Goal: Find contact information: Obtain details needed to contact an individual or organization

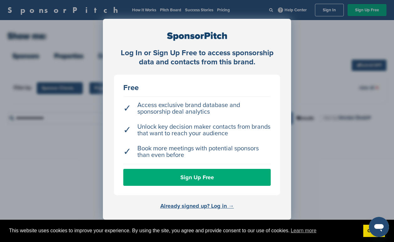
click at [212, 207] on link "Already signed up? Log in →" at bounding box center [197, 205] width 74 height 7
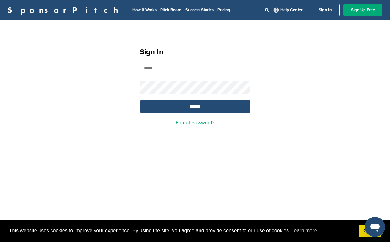
click at [164, 71] on input "email" at bounding box center [195, 68] width 110 height 13
type input "**********"
click at [163, 107] on input "*******" at bounding box center [195, 106] width 110 height 12
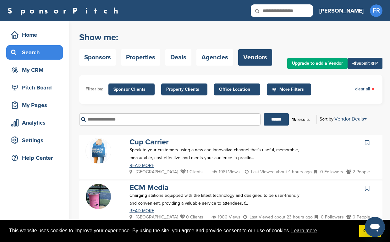
click at [272, 10] on icon at bounding box center [260, 10] width 21 height 13
click at [104, 121] on input "text" at bounding box center [169, 119] width 181 height 12
type input "******"
click at [263, 113] on input "******" at bounding box center [275, 119] width 25 height 12
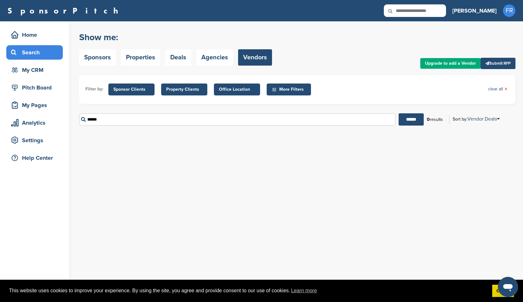
click at [389, 12] on input "text" at bounding box center [415, 10] width 62 height 13
type input "*"
type input "******"
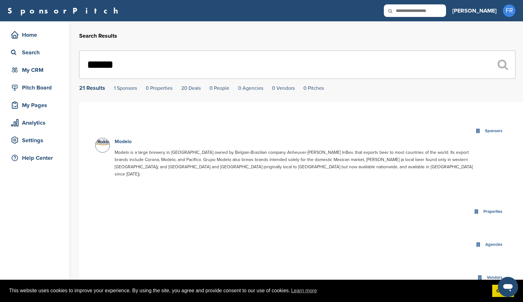
click at [127, 142] on link "Modelo" at bounding box center [123, 141] width 17 height 6
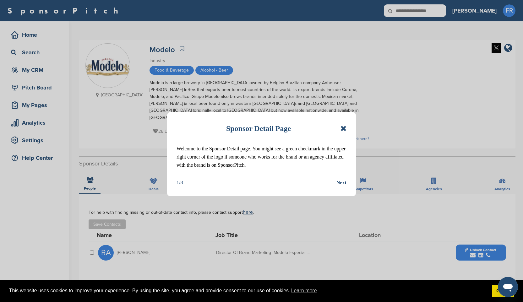
click at [344, 128] on icon at bounding box center [343, 129] width 6 height 8
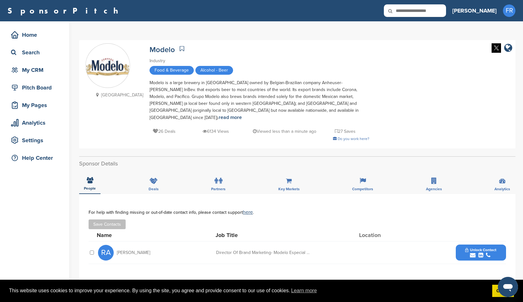
click at [480, 248] on span "Unlock Contact" at bounding box center [480, 250] width 31 height 4
click at [500, 267] on img at bounding box center [500, 269] width 4 height 4
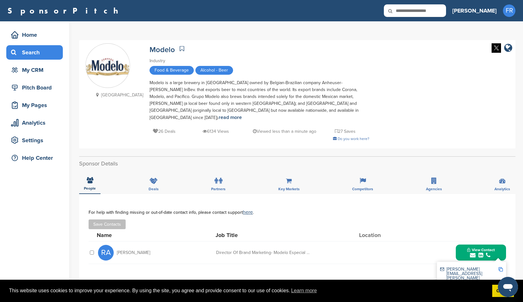
click at [29, 54] on div "Search" at bounding box center [35, 52] width 53 height 11
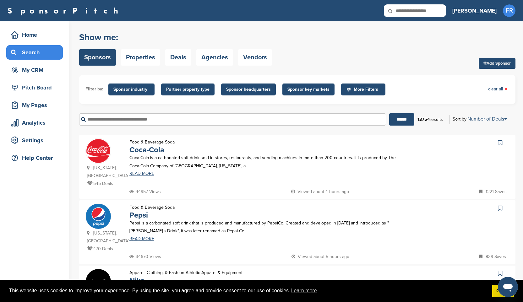
click at [128, 90] on span "Sponsor industry" at bounding box center [131, 89] width 36 height 7
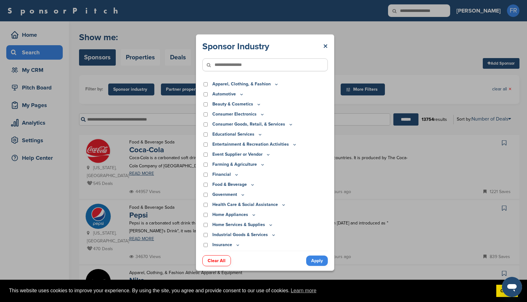
click at [318, 262] on link "Apply" at bounding box center [317, 261] width 22 height 10
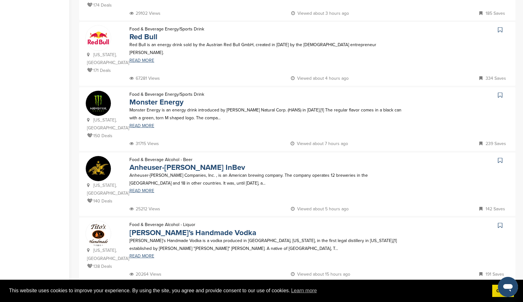
scroll to position [505, 0]
click at [139, 228] on link "Tito's Handmade Vodka" at bounding box center [192, 232] width 127 height 9
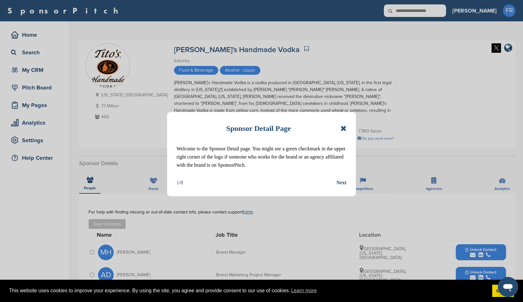
click at [343, 129] on icon at bounding box center [343, 129] width 6 height 8
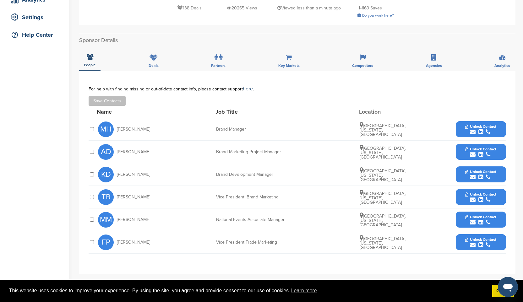
scroll to position [123, 0]
click at [478, 192] on span "Unlock Contact" at bounding box center [480, 194] width 31 height 4
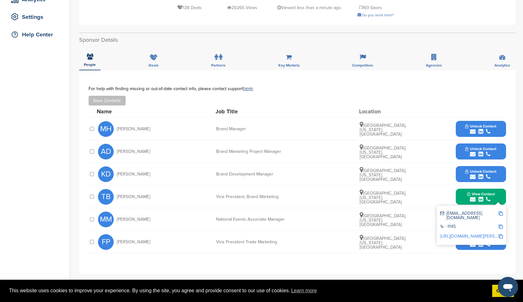
click at [500, 211] on img at bounding box center [500, 213] width 4 height 4
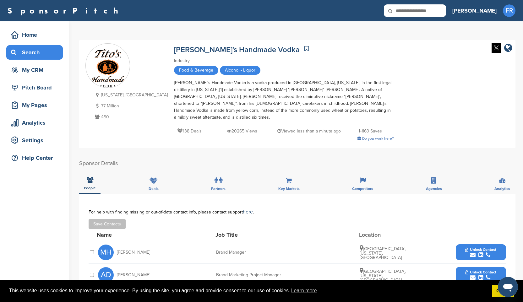
click at [22, 55] on div "Search" at bounding box center [35, 52] width 53 height 11
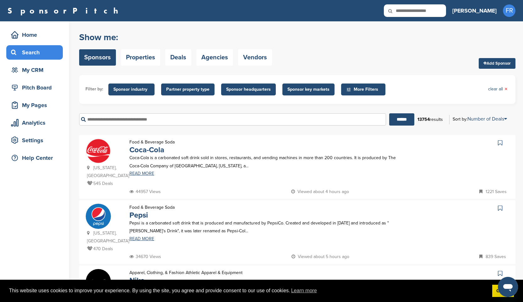
click at [237, 87] on span "Sponsor headquarters" at bounding box center [248, 89] width 45 height 7
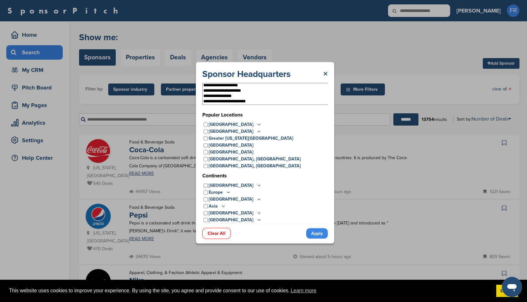
drag, startPoint x: 261, startPoint y: 100, endPoint x: 203, endPoint y: 78, distance: 61.8
click at [203, 78] on div "**********" at bounding box center [265, 145] width 126 height 155
select select "**********"
click at [213, 234] on link "Clear All" at bounding box center [216, 233] width 29 height 11
click at [258, 125] on icon at bounding box center [259, 124] width 2 height 1
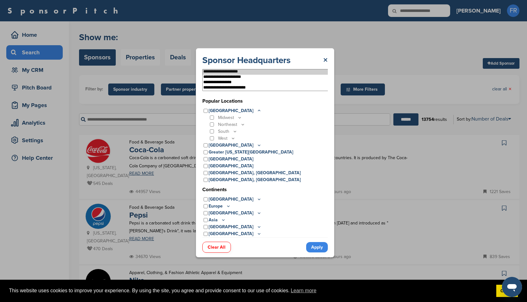
click at [242, 124] on icon at bounding box center [242, 124] width 5 height 5
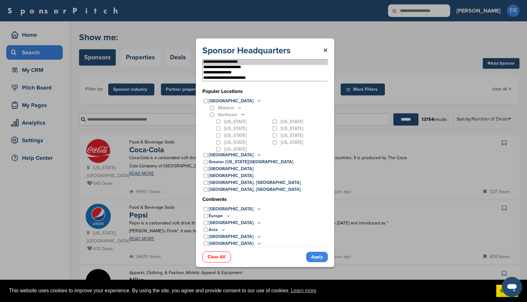
click at [319, 256] on link "Apply" at bounding box center [317, 257] width 22 height 10
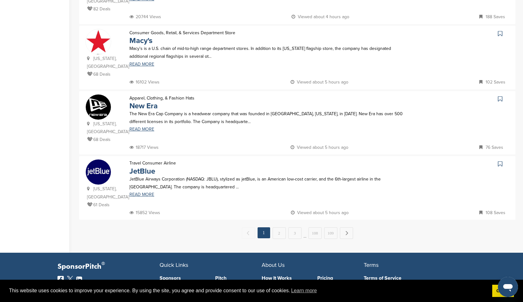
scroll to position [569, 0]
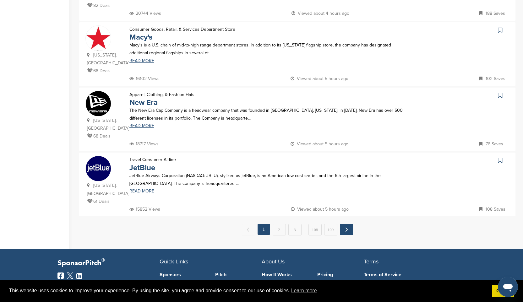
click at [343, 229] on link "Next →" at bounding box center [346, 229] width 13 height 11
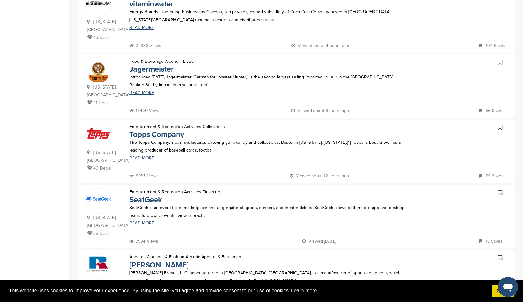
scroll to position [474, 0]
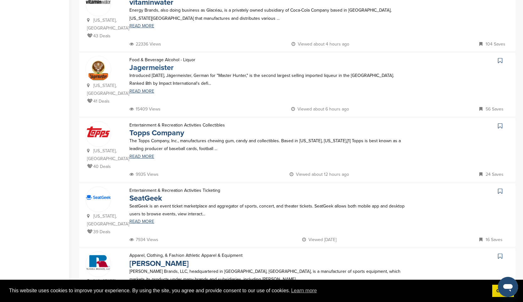
click at [142, 70] on link "Jagermeister" at bounding box center [151, 67] width 44 height 9
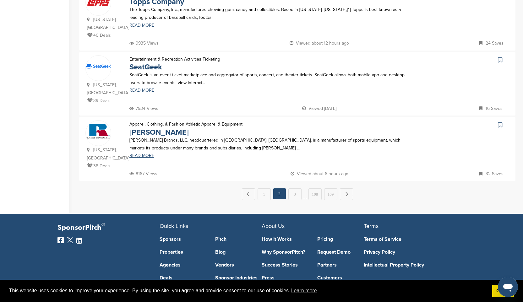
scroll to position [607, 0]
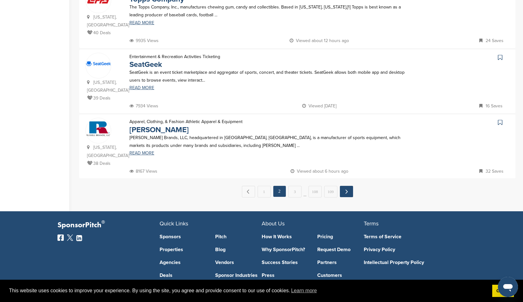
click at [344, 193] on link "Next →" at bounding box center [346, 191] width 13 height 11
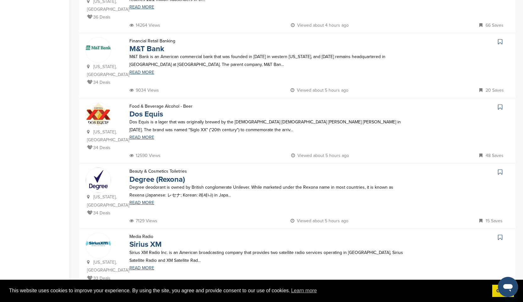
scroll to position [172, 0]
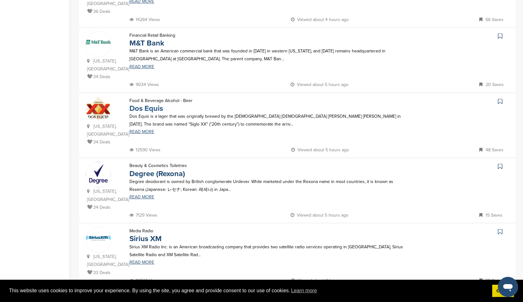
click at [149, 110] on link "Dos Equis" at bounding box center [146, 108] width 34 height 9
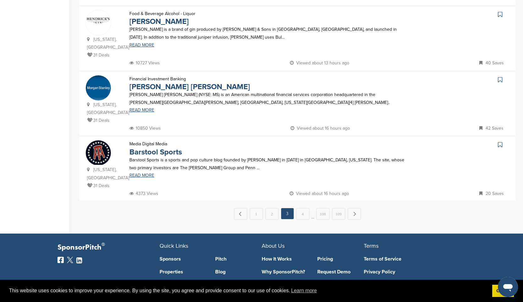
scroll to position [599, 0]
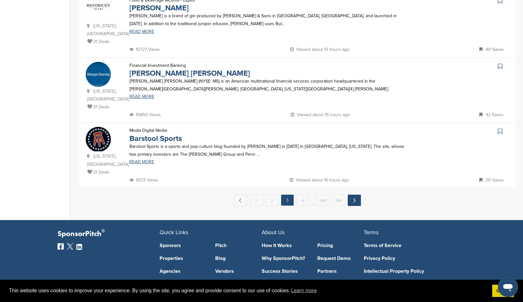
click at [353, 203] on link "Next →" at bounding box center [353, 200] width 13 height 11
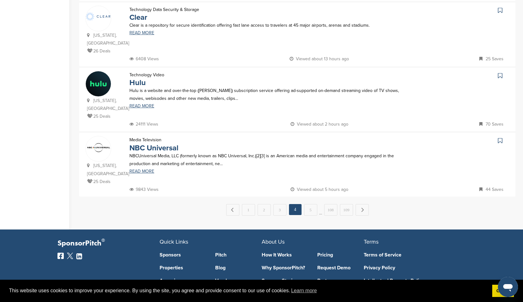
scroll to position [605, 0]
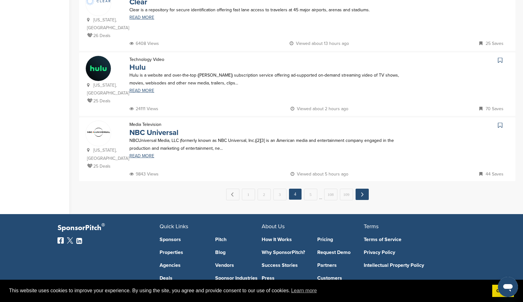
click at [362, 197] on link "Next →" at bounding box center [361, 194] width 13 height 11
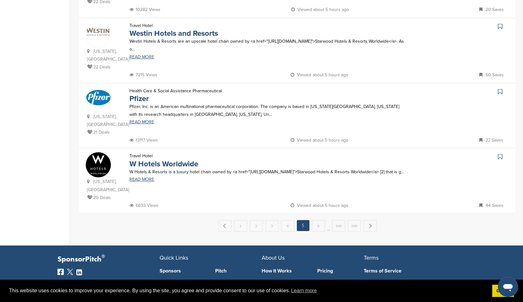
scroll to position [575, 0]
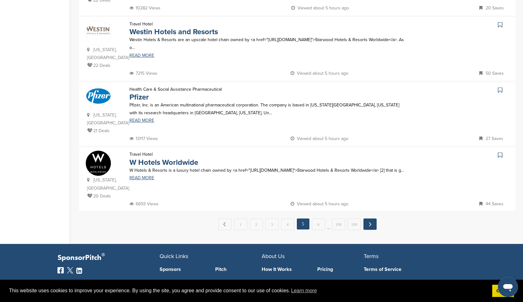
click at [370, 225] on link "Next →" at bounding box center [369, 223] width 13 height 11
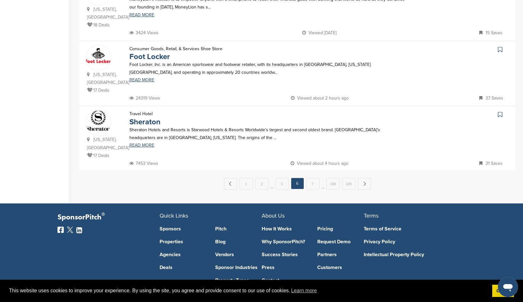
scroll to position [642, 0]
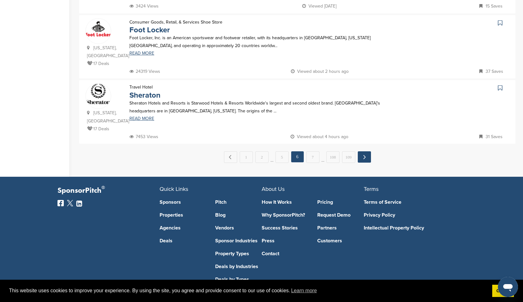
click at [361, 160] on link "Next →" at bounding box center [364, 156] width 13 height 11
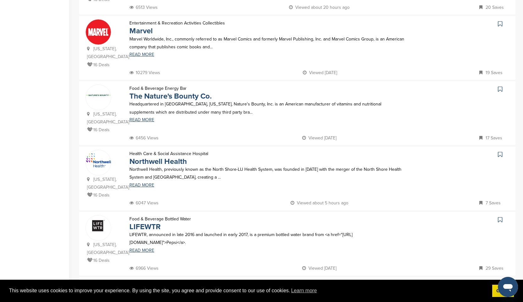
scroll to position [306, 0]
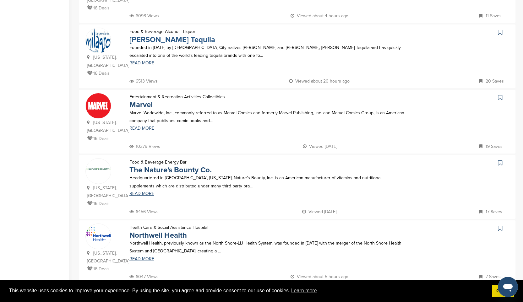
click at [158, 40] on link "Milagro Tequila" at bounding box center [172, 39] width 86 height 9
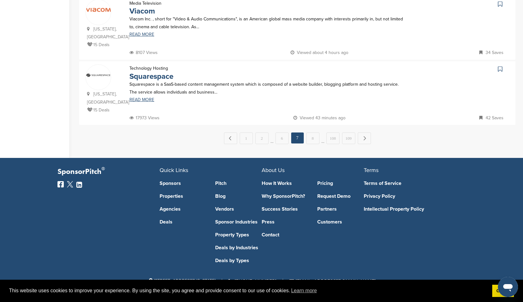
scroll to position [662, 0]
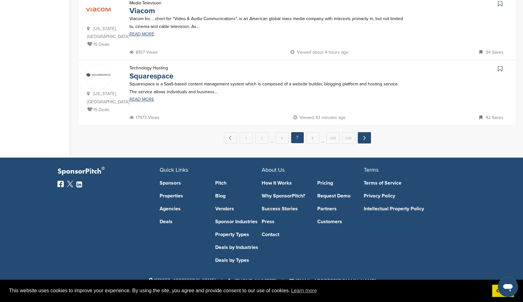
click at [363, 137] on link "Next →" at bounding box center [364, 137] width 13 height 11
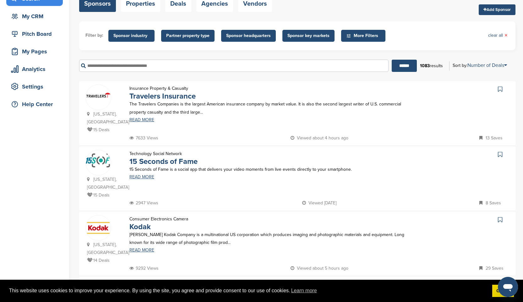
scroll to position [84, 0]
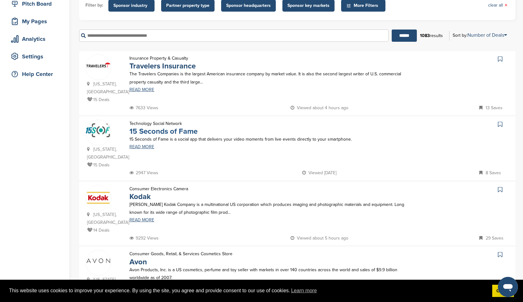
click at [141, 132] on link "15 Seconds of Fame" at bounding box center [163, 131] width 68 height 9
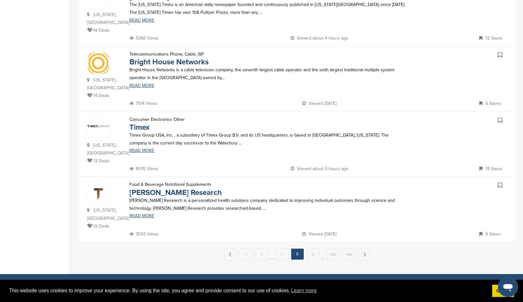
scroll to position [547, 0]
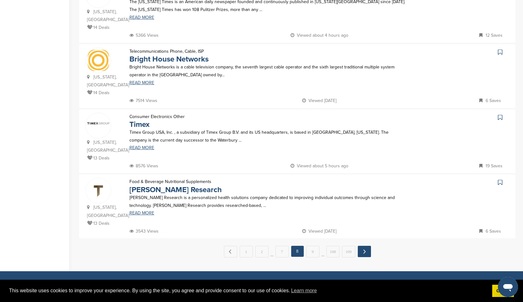
click at [362, 251] on link "Next →" at bounding box center [364, 251] width 13 height 11
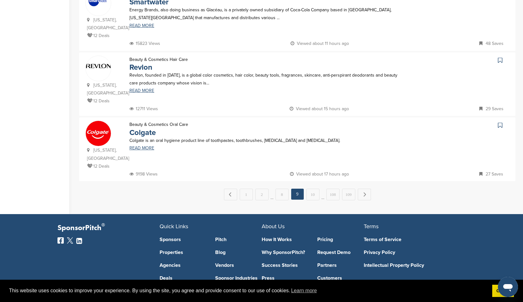
scroll to position [606, 0]
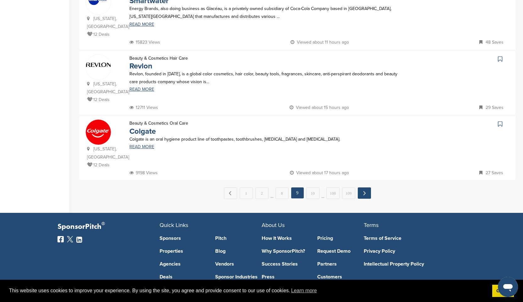
click at [363, 196] on link "Next →" at bounding box center [364, 192] width 13 height 11
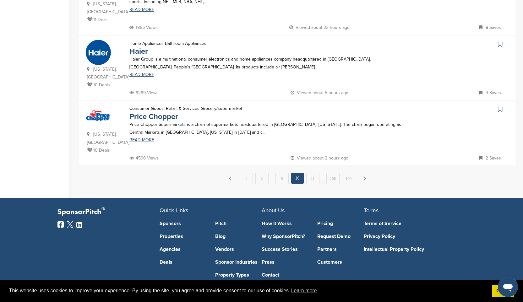
scroll to position [623, 0]
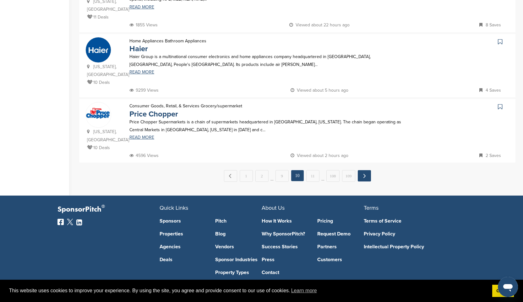
click at [363, 176] on link "Next →" at bounding box center [364, 175] width 13 height 11
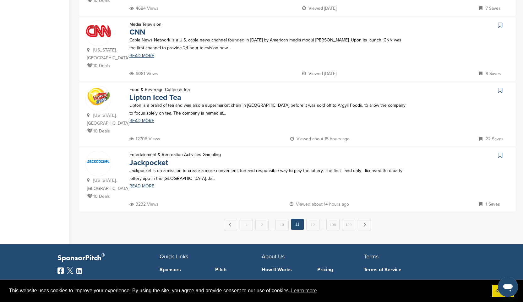
scroll to position [574, 0]
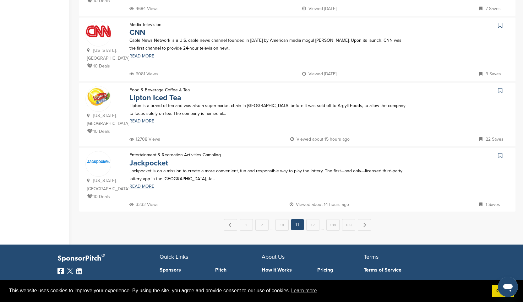
click at [160, 163] on link "Jackpocket" at bounding box center [148, 163] width 39 height 9
click at [364, 226] on link "Next →" at bounding box center [364, 224] width 13 height 11
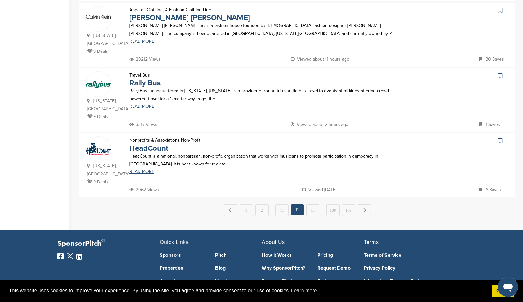
scroll to position [592, 0]
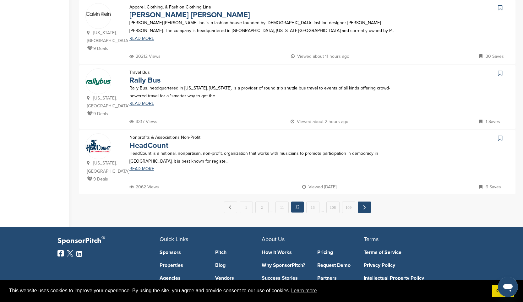
click at [364, 211] on link "Next →" at bounding box center [364, 207] width 13 height 11
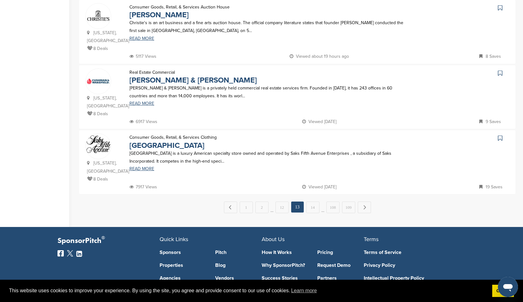
scroll to position [600, 0]
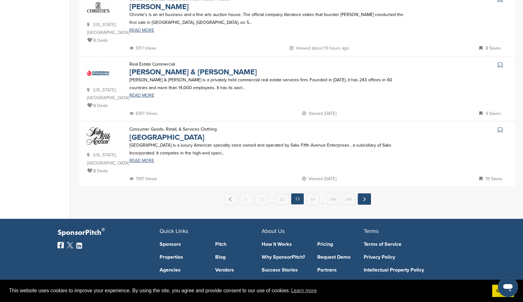
click at [364, 200] on link "Next →" at bounding box center [364, 198] width 13 height 11
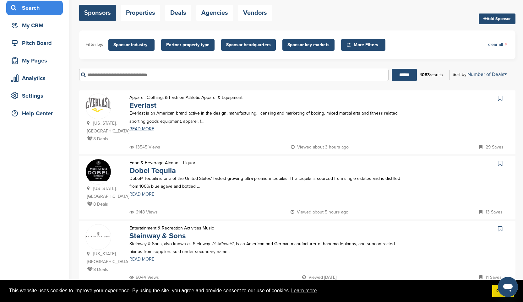
scroll to position [45, 0]
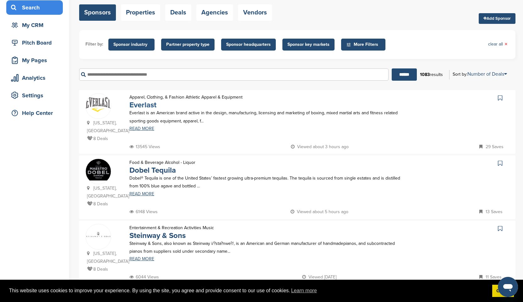
click at [146, 105] on link "Everlast" at bounding box center [142, 104] width 27 height 9
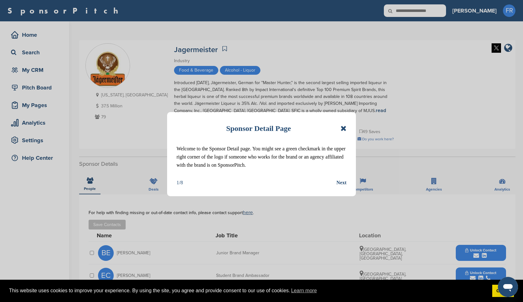
click at [344, 128] on icon at bounding box center [343, 129] width 6 height 8
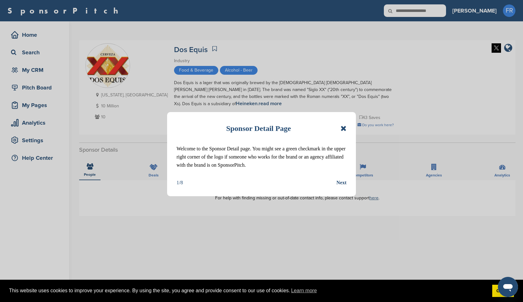
click at [344, 132] on icon at bounding box center [343, 129] width 6 height 8
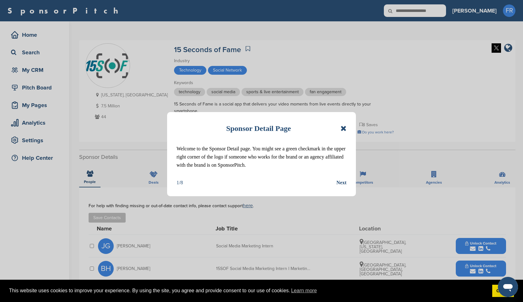
click at [345, 129] on icon at bounding box center [343, 129] width 6 height 8
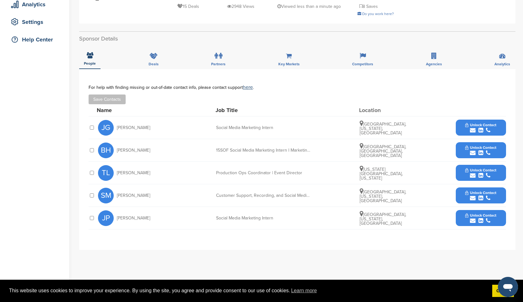
scroll to position [119, 0]
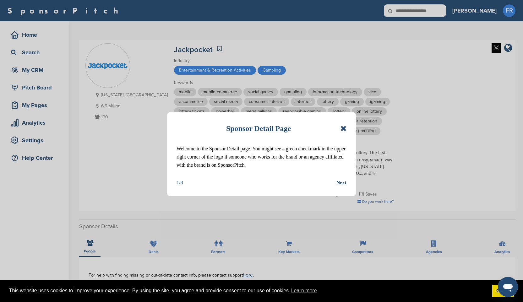
click at [343, 130] on icon at bounding box center [343, 129] width 6 height 8
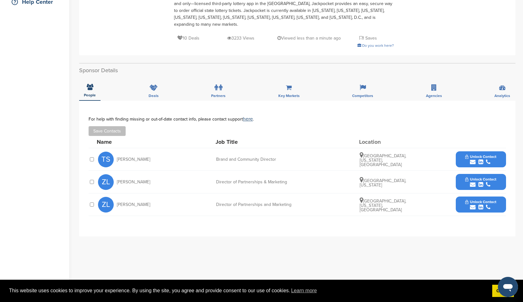
scroll to position [167, 0]
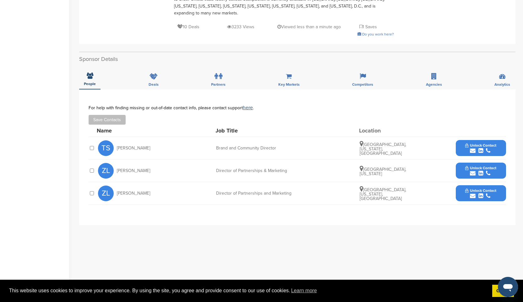
click at [478, 166] on span "Unlock Contact" at bounding box center [480, 168] width 31 height 4
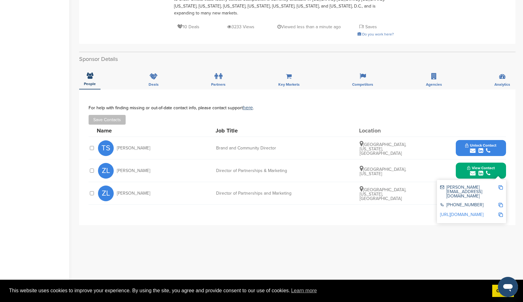
click at [501, 185] on img at bounding box center [500, 187] width 4 height 4
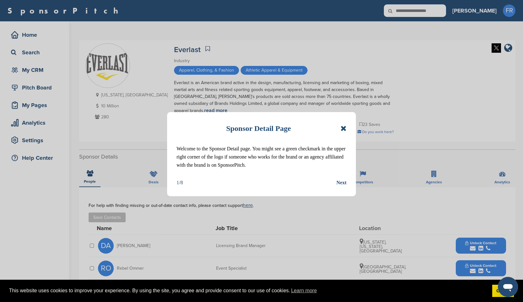
click at [343, 130] on icon at bounding box center [343, 129] width 6 height 8
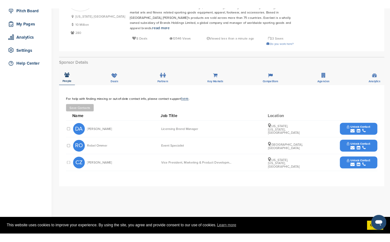
scroll to position [85, 0]
